Goal: Task Accomplishment & Management: Complete application form

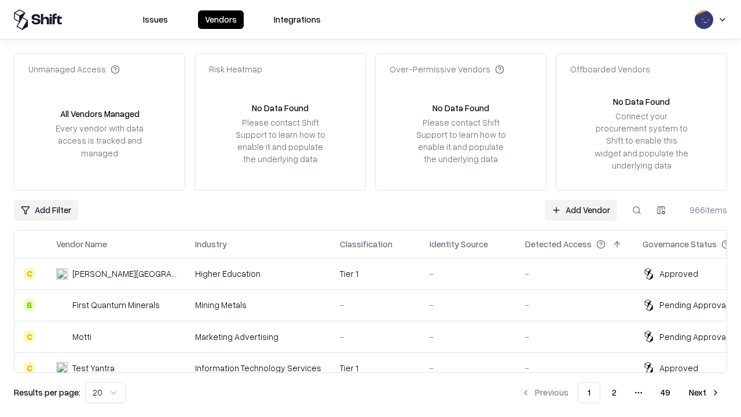
click at [581, 210] on link "Add Vendor" at bounding box center [581, 210] width 72 height 21
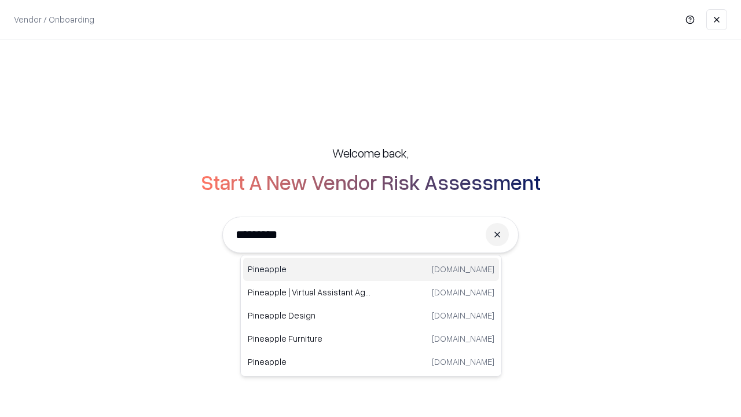
click at [371, 269] on div "Pineapple [DOMAIN_NAME]" at bounding box center [371, 269] width 256 height 23
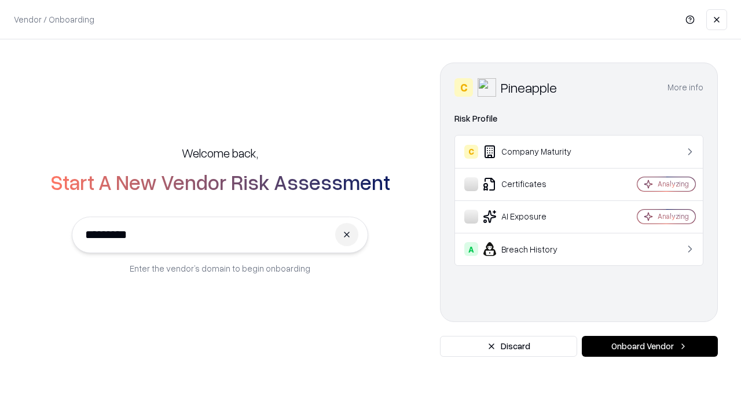
type input "*********"
click at [650, 346] on button "Onboard Vendor" at bounding box center [650, 346] width 136 height 21
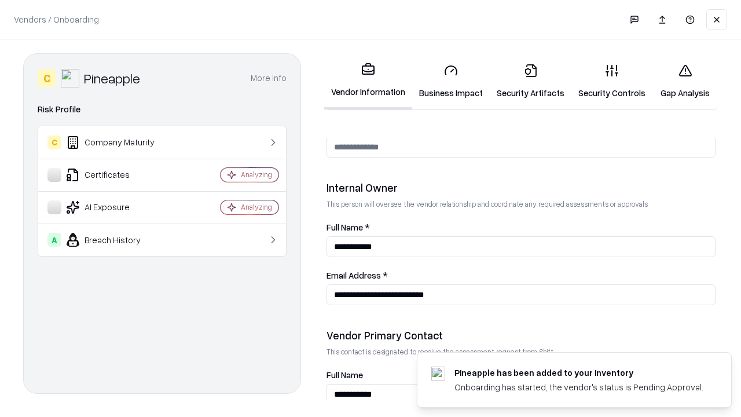
scroll to position [600, 0]
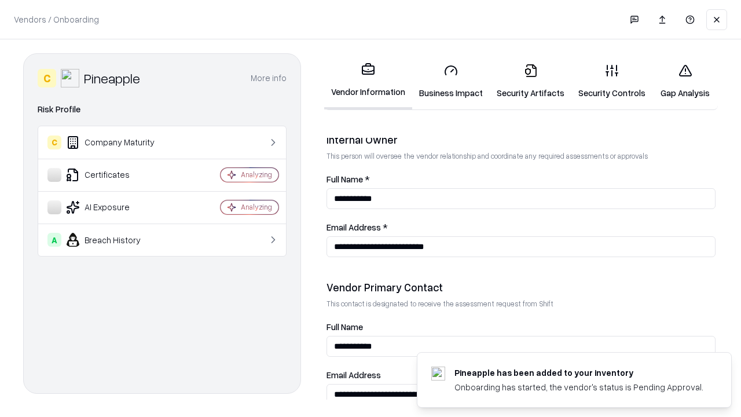
click at [530, 81] on link "Security Artifacts" at bounding box center [531, 81] width 82 height 54
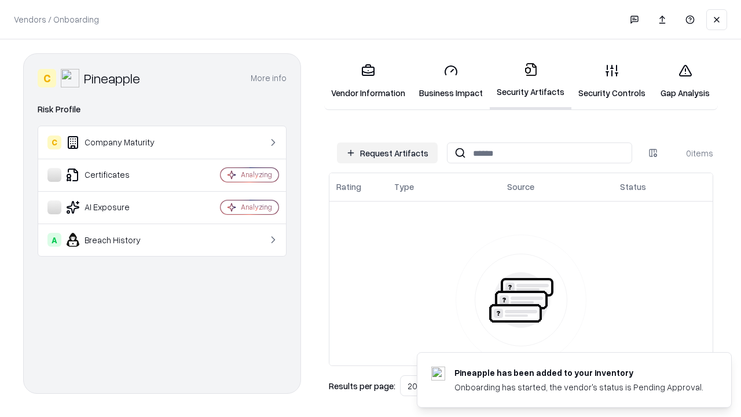
click at [387, 153] on button "Request Artifacts" at bounding box center [387, 152] width 101 height 21
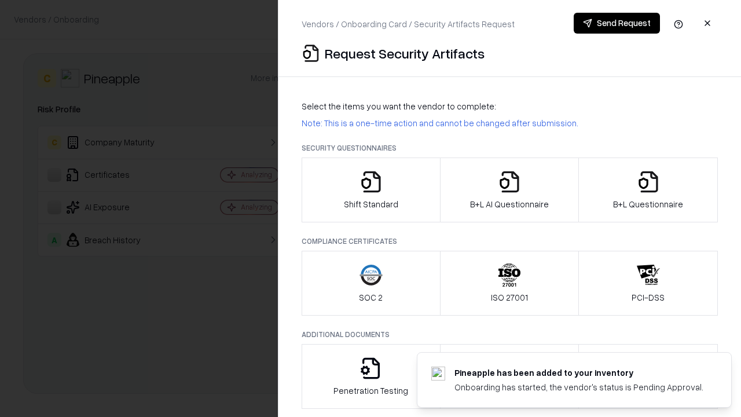
click at [648, 190] on icon "button" at bounding box center [648, 181] width 23 height 23
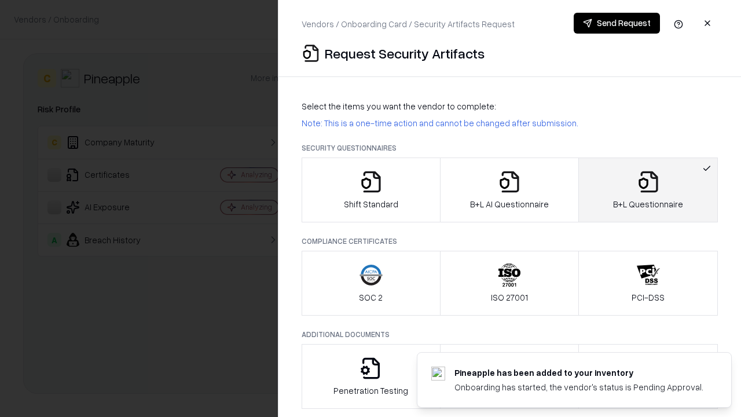
click at [509, 190] on icon "button" at bounding box center [509, 181] width 23 height 23
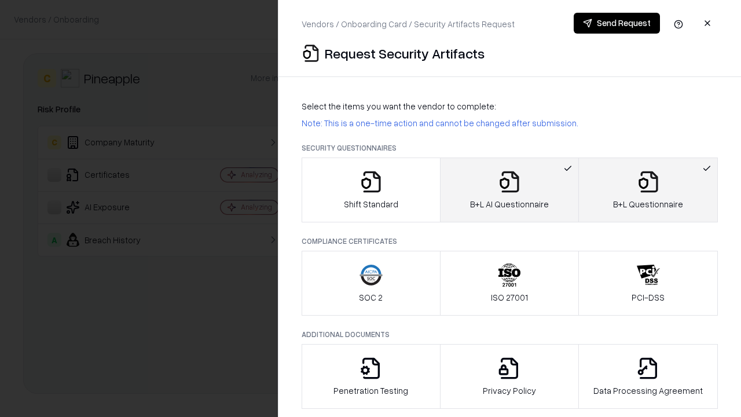
click at [617, 23] on button "Send Request" at bounding box center [617, 23] width 86 height 21
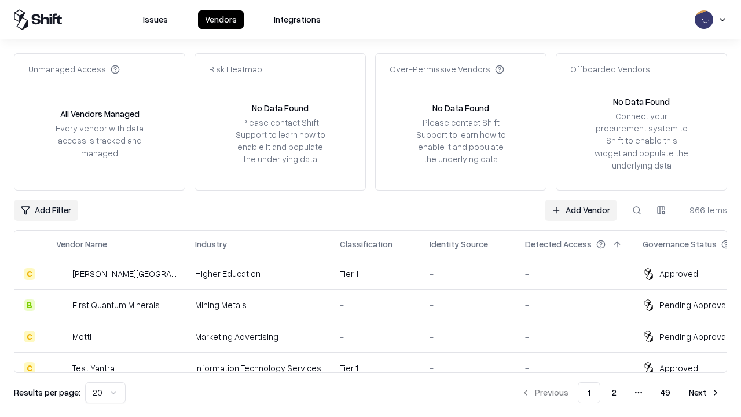
click at [637, 210] on button at bounding box center [637, 210] width 21 height 21
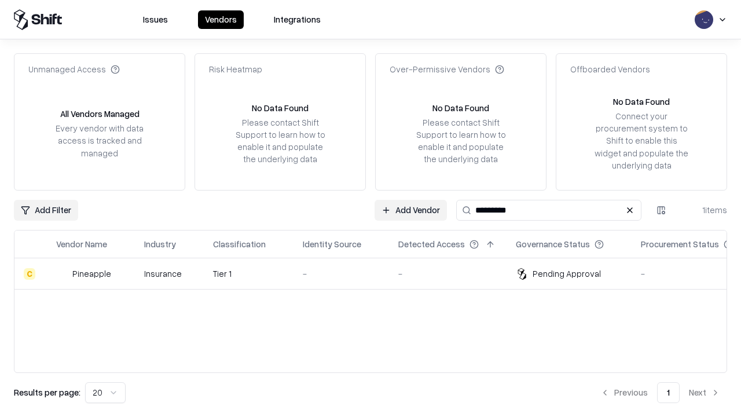
type input "*********"
click at [378, 273] on div "-" at bounding box center [341, 274] width 77 height 12
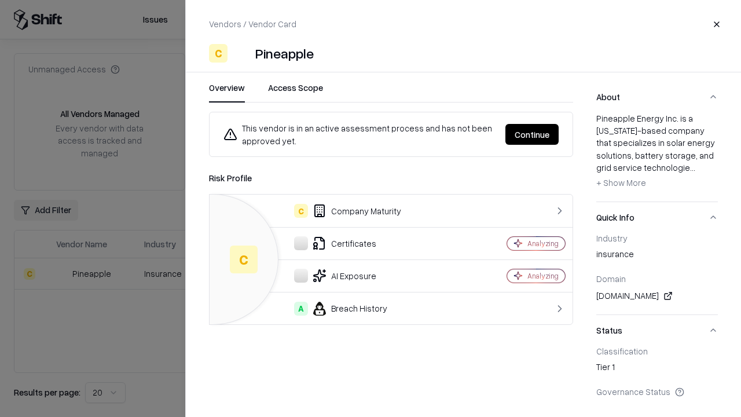
click at [532, 134] on button "Continue" at bounding box center [532, 134] width 53 height 21
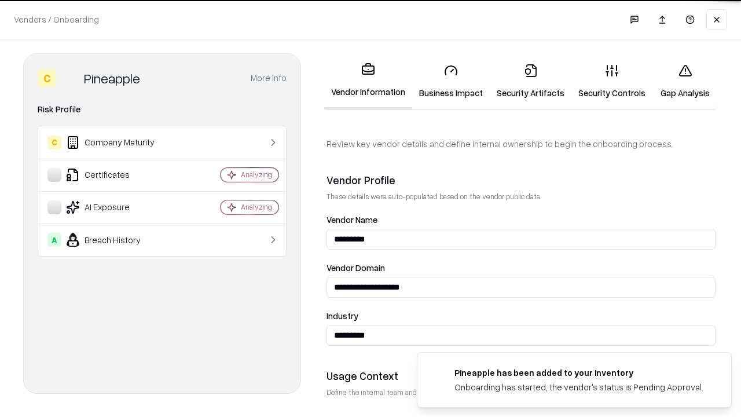
click at [530, 81] on link "Security Artifacts" at bounding box center [531, 81] width 82 height 54
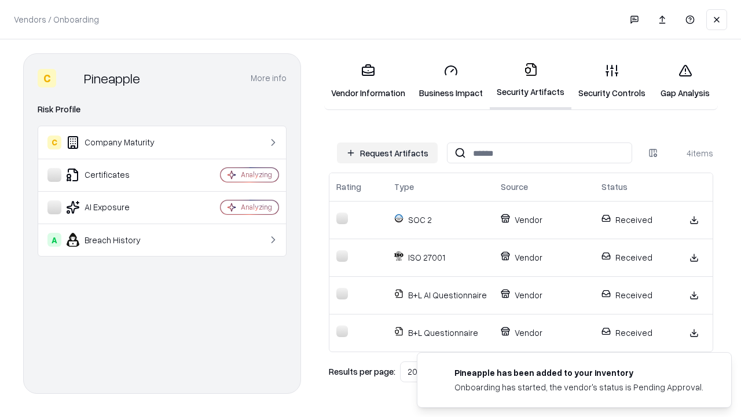
click at [685, 81] on link "Gap Analysis" at bounding box center [685, 81] width 65 height 54
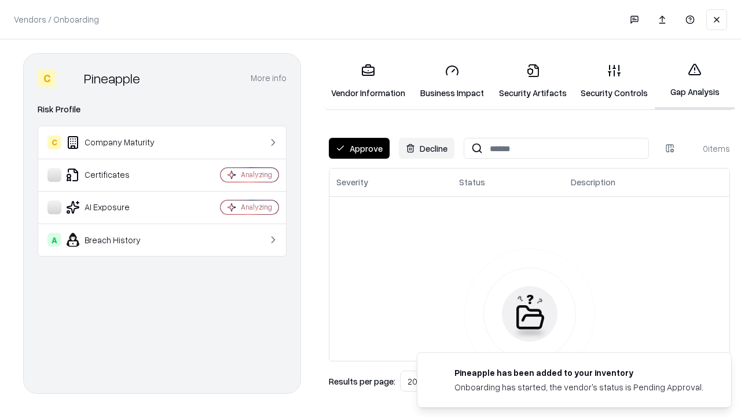
click at [359, 148] on button "Approve" at bounding box center [359, 148] width 61 height 21
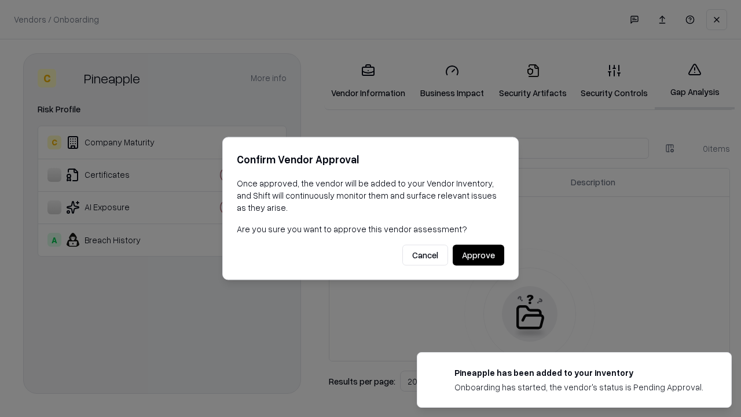
click at [478, 255] on button "Approve" at bounding box center [479, 255] width 52 height 21
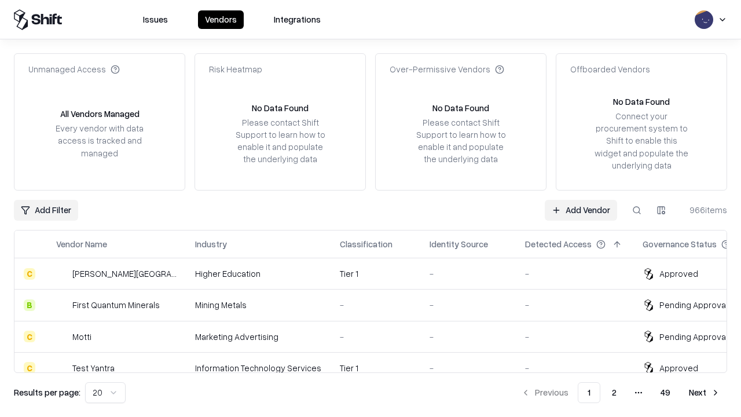
type input "*********"
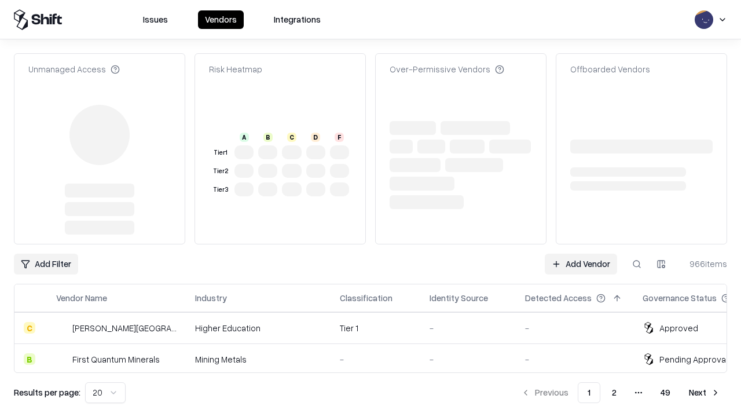
click at [581, 254] on link "Add Vendor" at bounding box center [581, 264] width 72 height 21
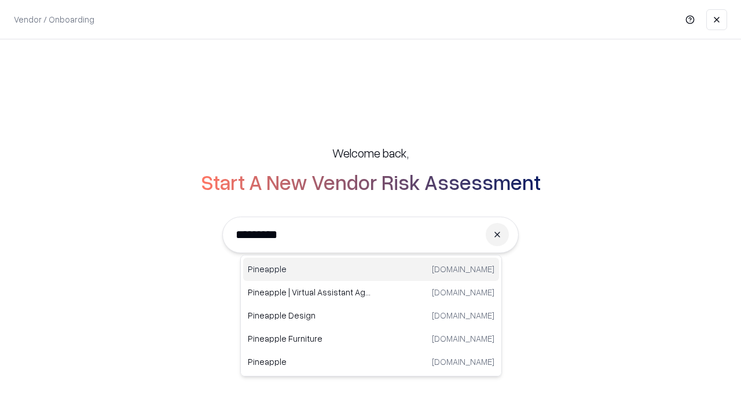
click at [371, 269] on div "Pineapple [DOMAIN_NAME]" at bounding box center [371, 269] width 256 height 23
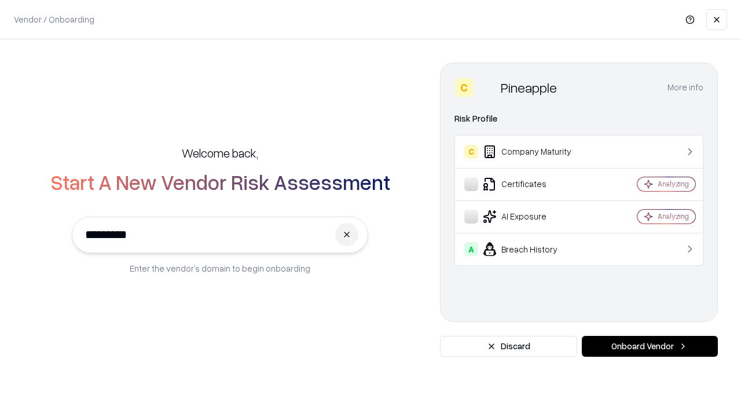
type input "*********"
click at [650, 346] on button "Onboard Vendor" at bounding box center [650, 346] width 136 height 21
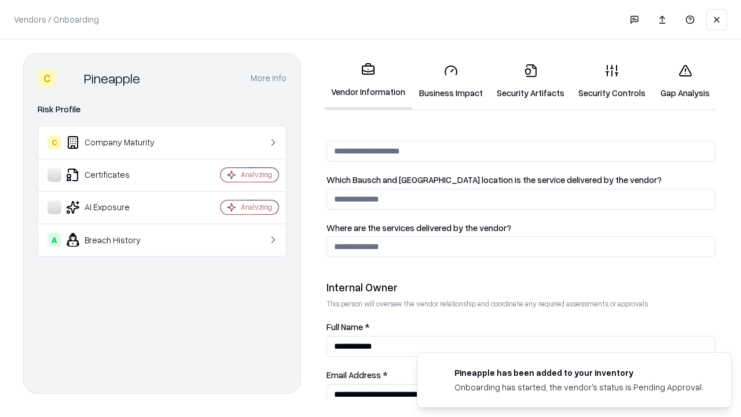
scroll to position [600, 0]
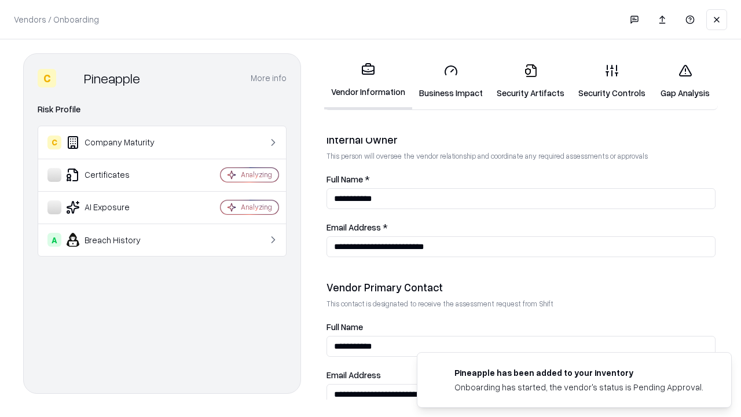
click at [685, 81] on link "Gap Analysis" at bounding box center [685, 81] width 65 height 54
